Goal: Feedback & Contribution: Submit feedback/report problem

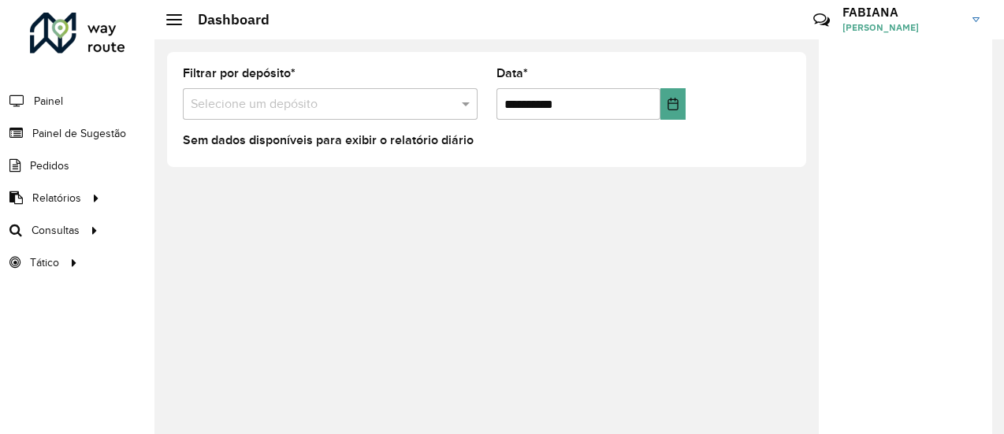
click at [298, 114] on div "Selecione um depósito" at bounding box center [330, 104] width 295 height 32
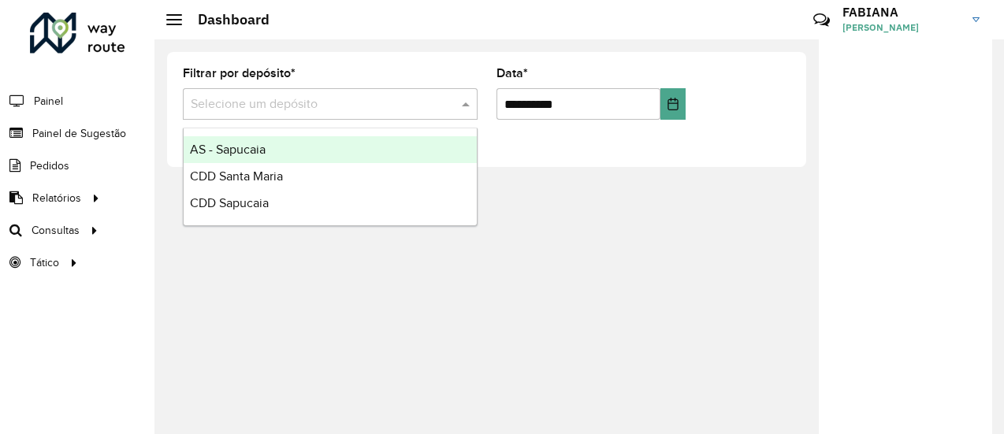
click at [273, 151] on div "AS - Sapucaia" at bounding box center [330, 149] width 293 height 27
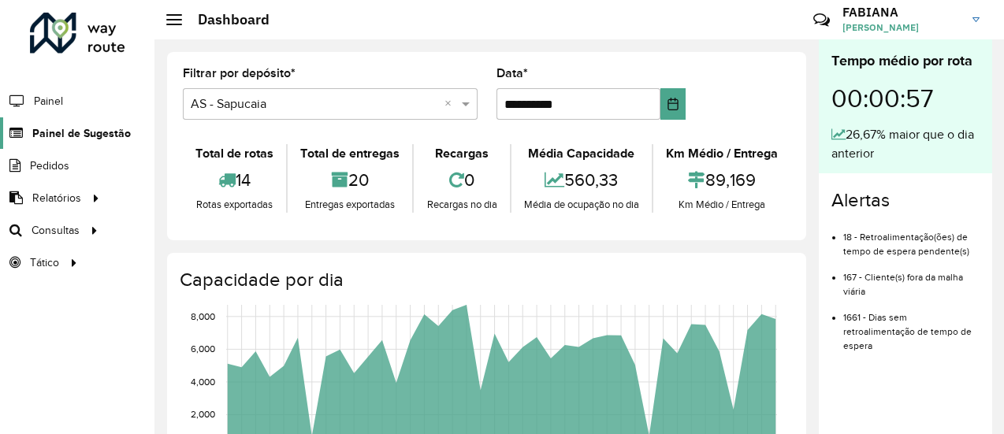
click at [76, 130] on span "Painel de Sugestão" at bounding box center [81, 133] width 99 height 17
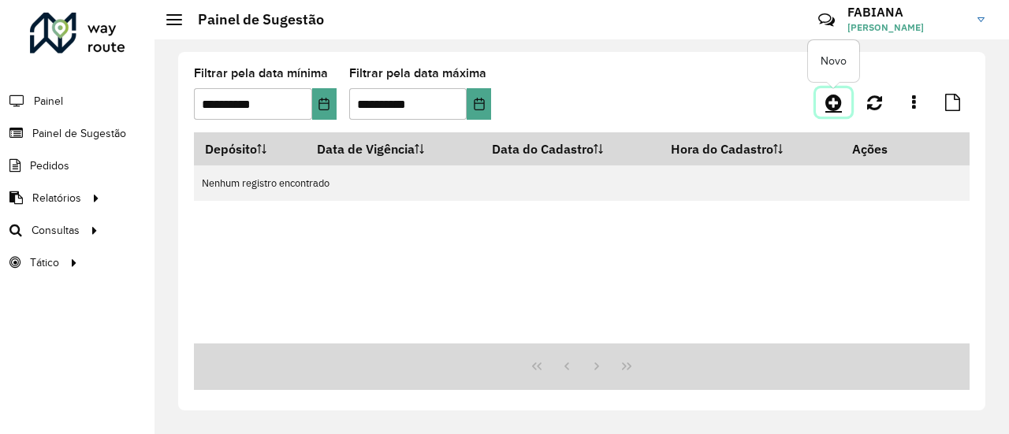
click at [827, 92] on link at bounding box center [833, 102] width 35 height 28
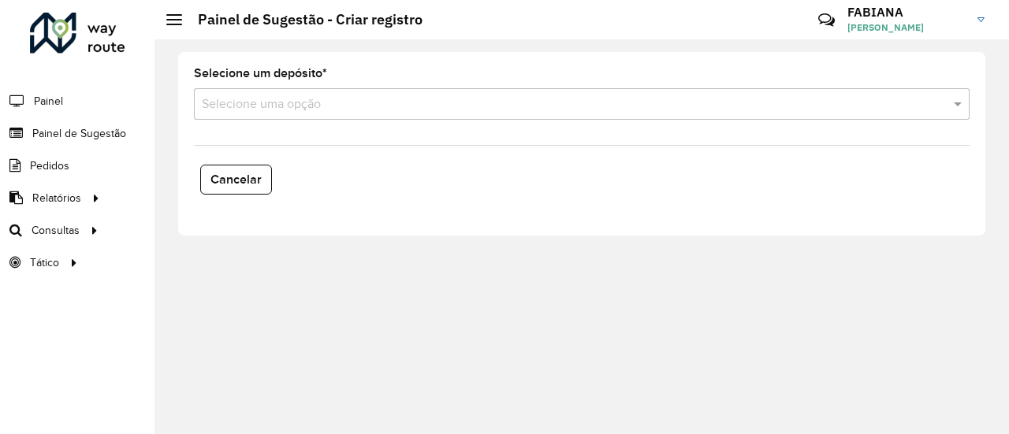
click at [339, 108] on input "text" at bounding box center [566, 104] width 728 height 19
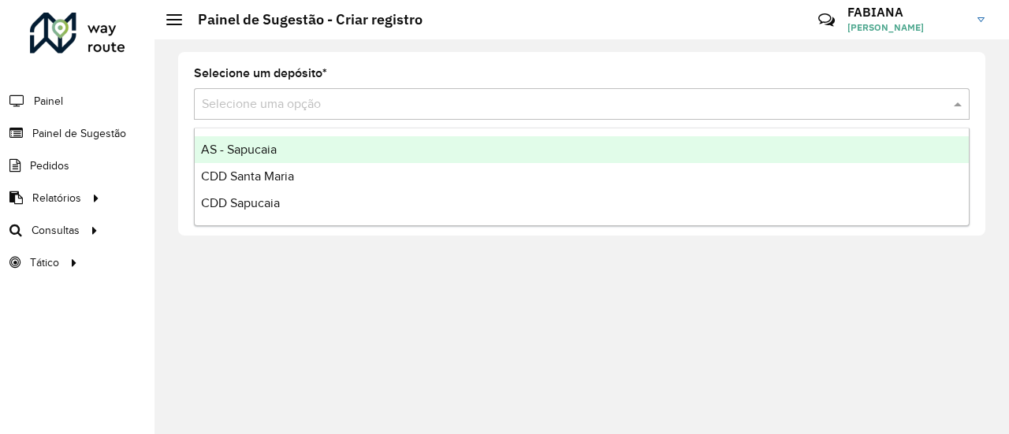
click at [298, 145] on div "AS - Sapucaia" at bounding box center [582, 149] width 774 height 27
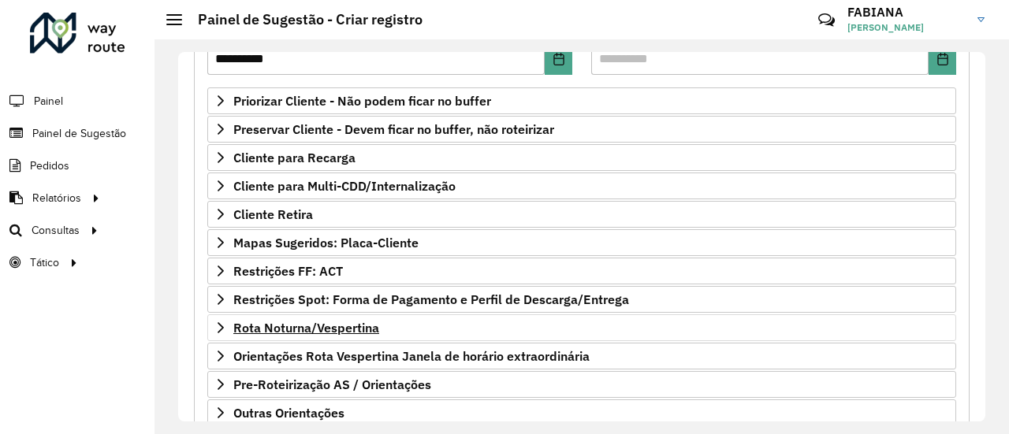
scroll to position [342, 0]
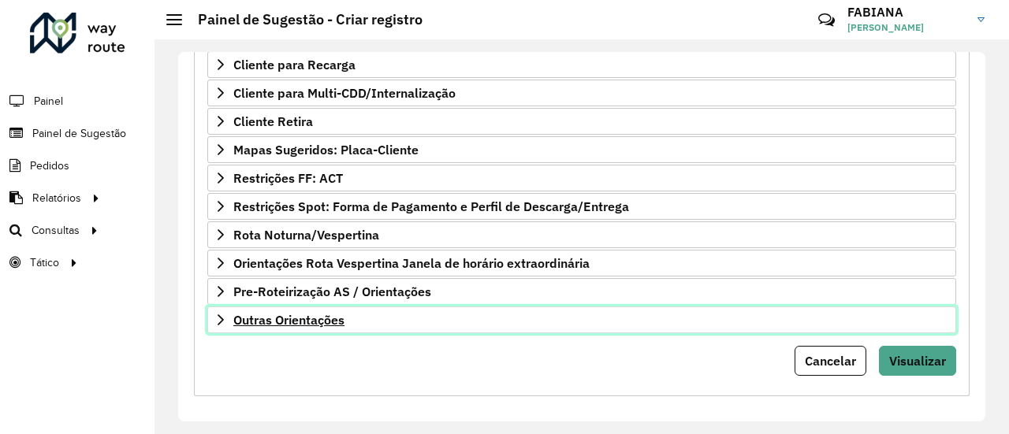
click at [331, 314] on span "Outras Orientações" at bounding box center [288, 320] width 111 height 13
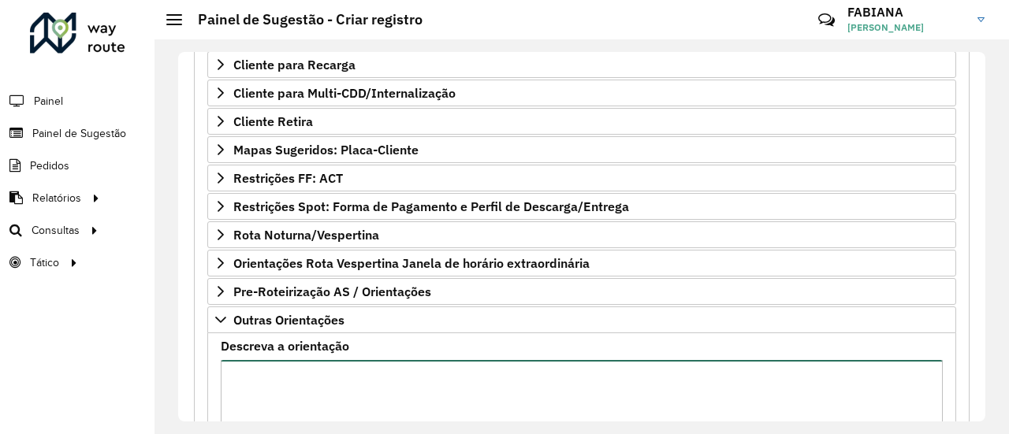
click at [307, 392] on textarea "Descreva a orientação" at bounding box center [582, 426] width 722 height 133
paste textarea "**********"
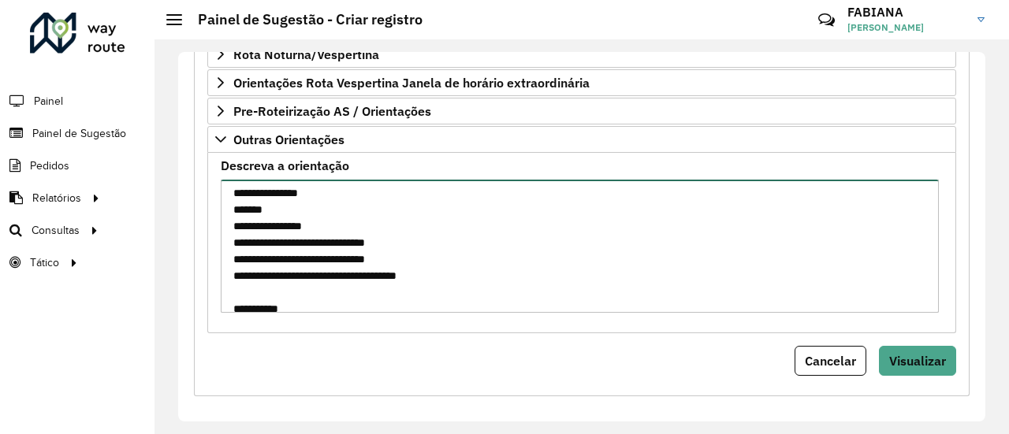
scroll to position [0, 0]
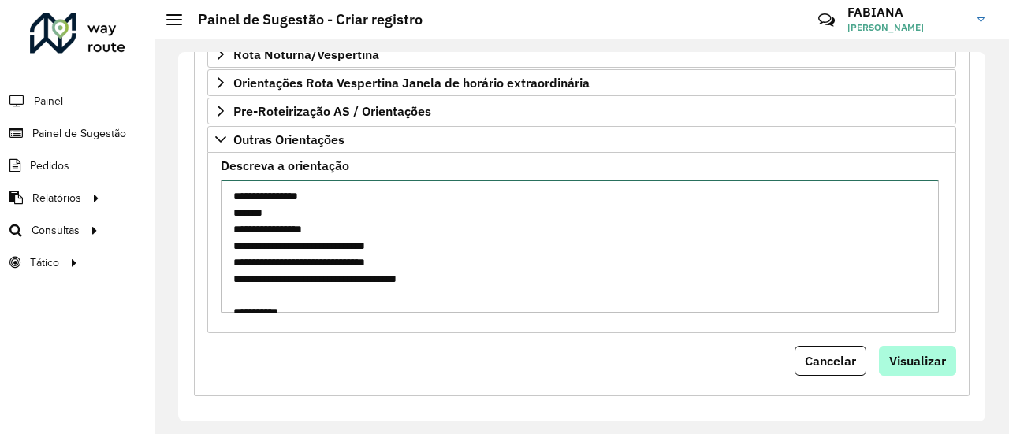
type textarea "**********"
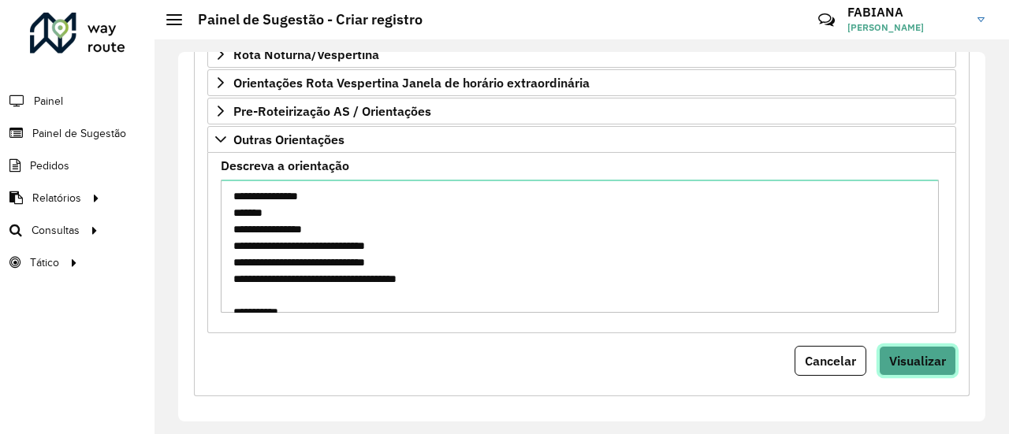
click at [927, 359] on span "Visualizar" at bounding box center [917, 361] width 57 height 16
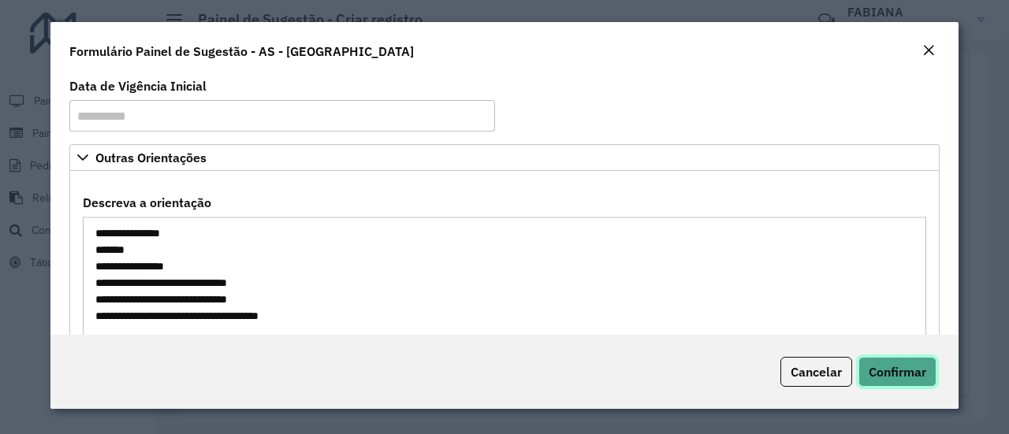
click at [920, 368] on span "Confirmar" at bounding box center [897, 372] width 58 height 16
